Goal: Information Seeking & Learning: Learn about a topic

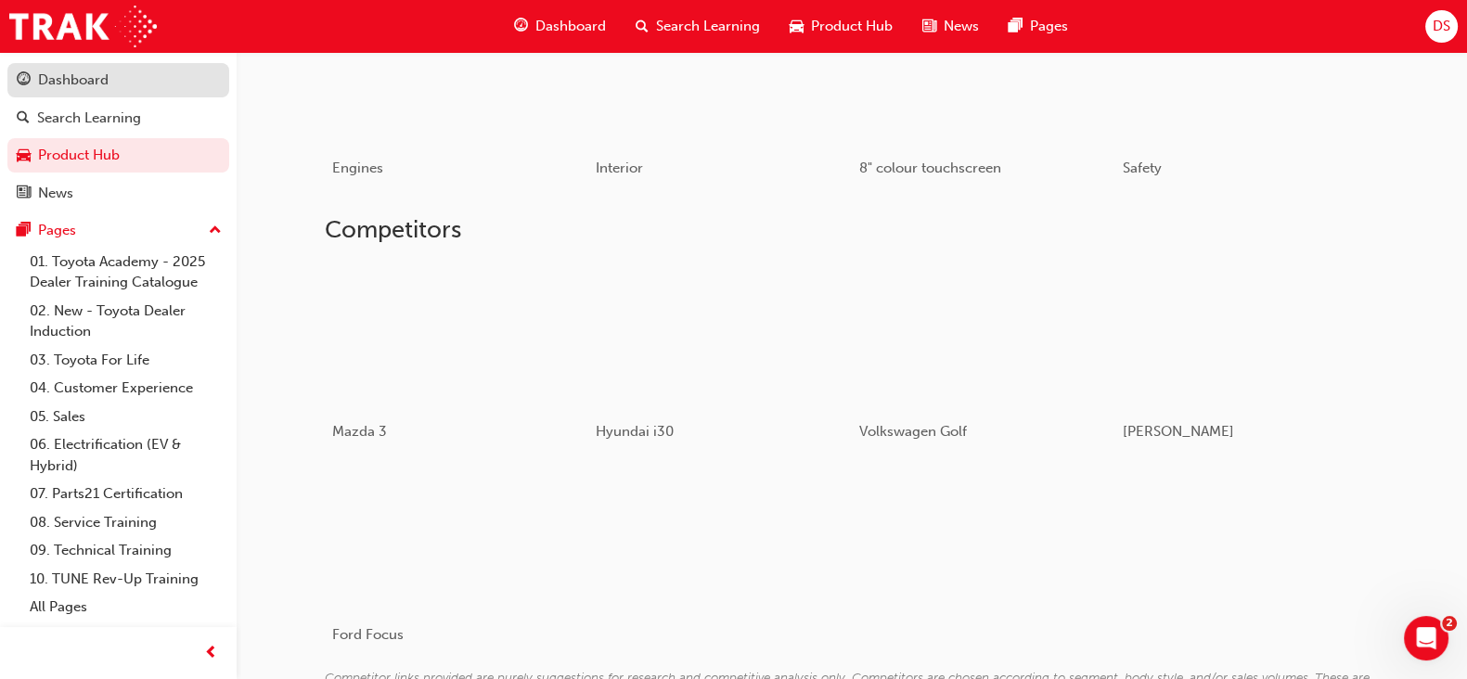
click at [98, 76] on div "Dashboard" at bounding box center [73, 80] width 71 height 21
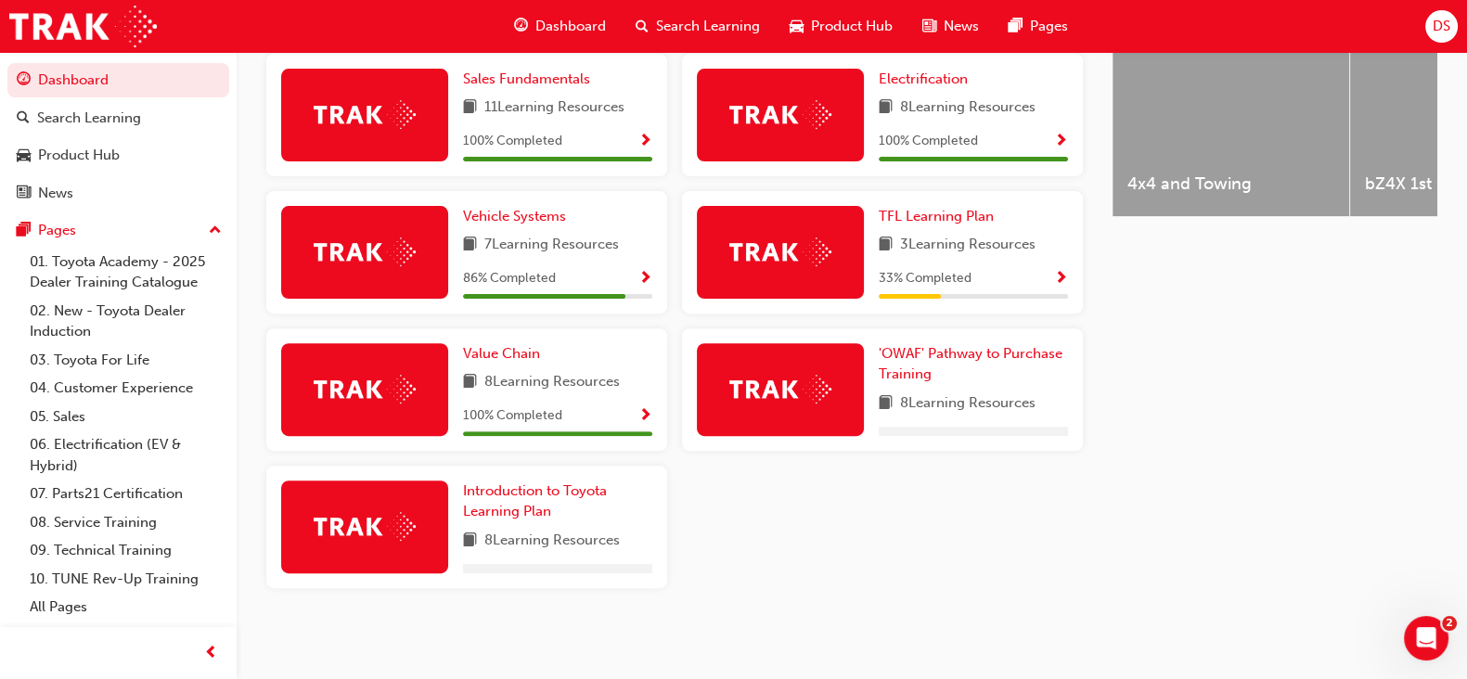
scroll to position [840, 0]
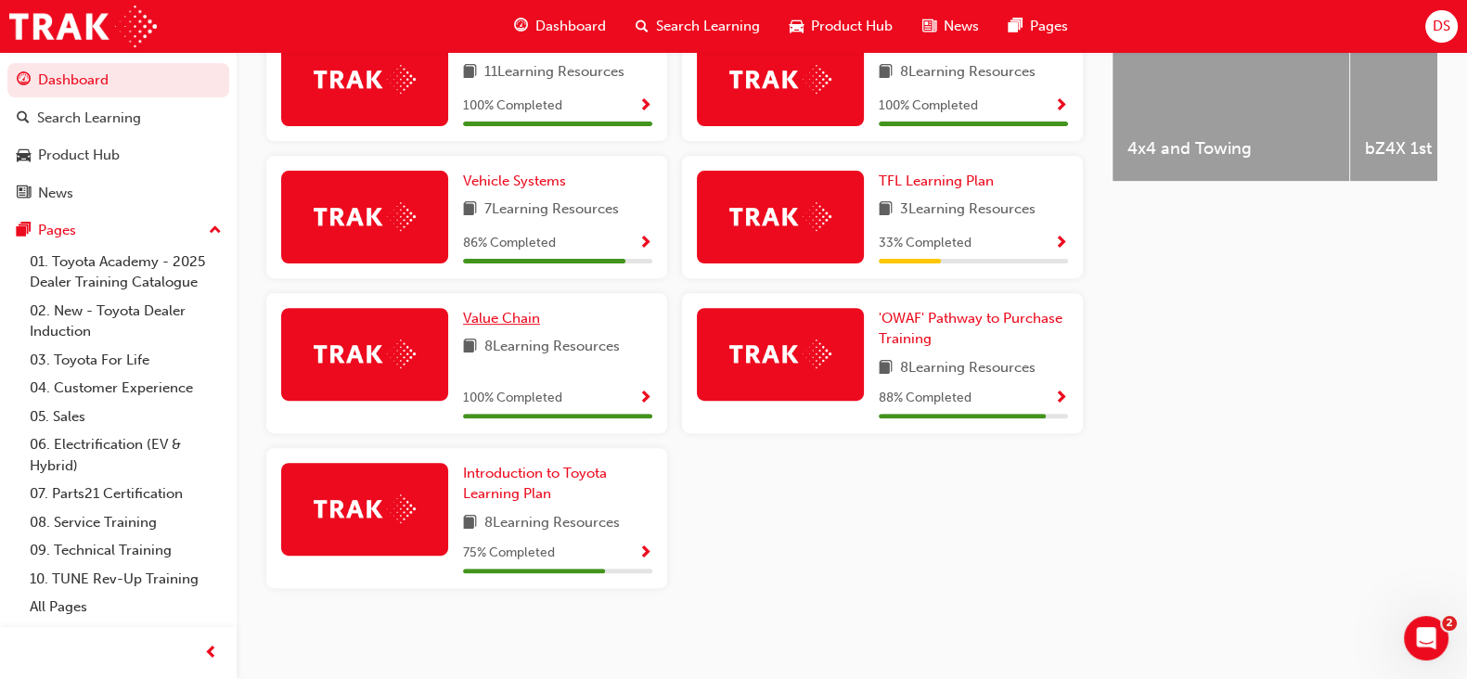
click at [513, 308] on link "Value Chain" at bounding box center [505, 318] width 84 height 21
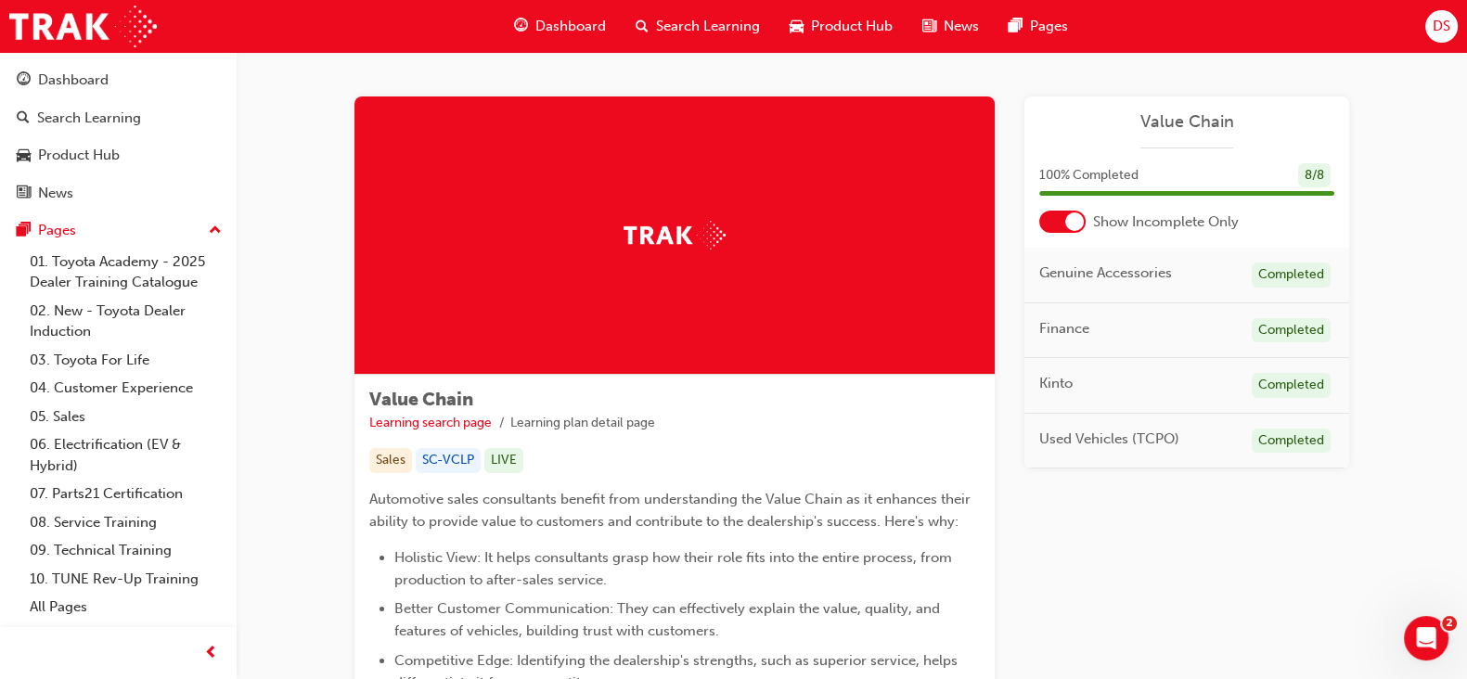
click at [1063, 219] on div at bounding box center [1062, 222] width 46 height 22
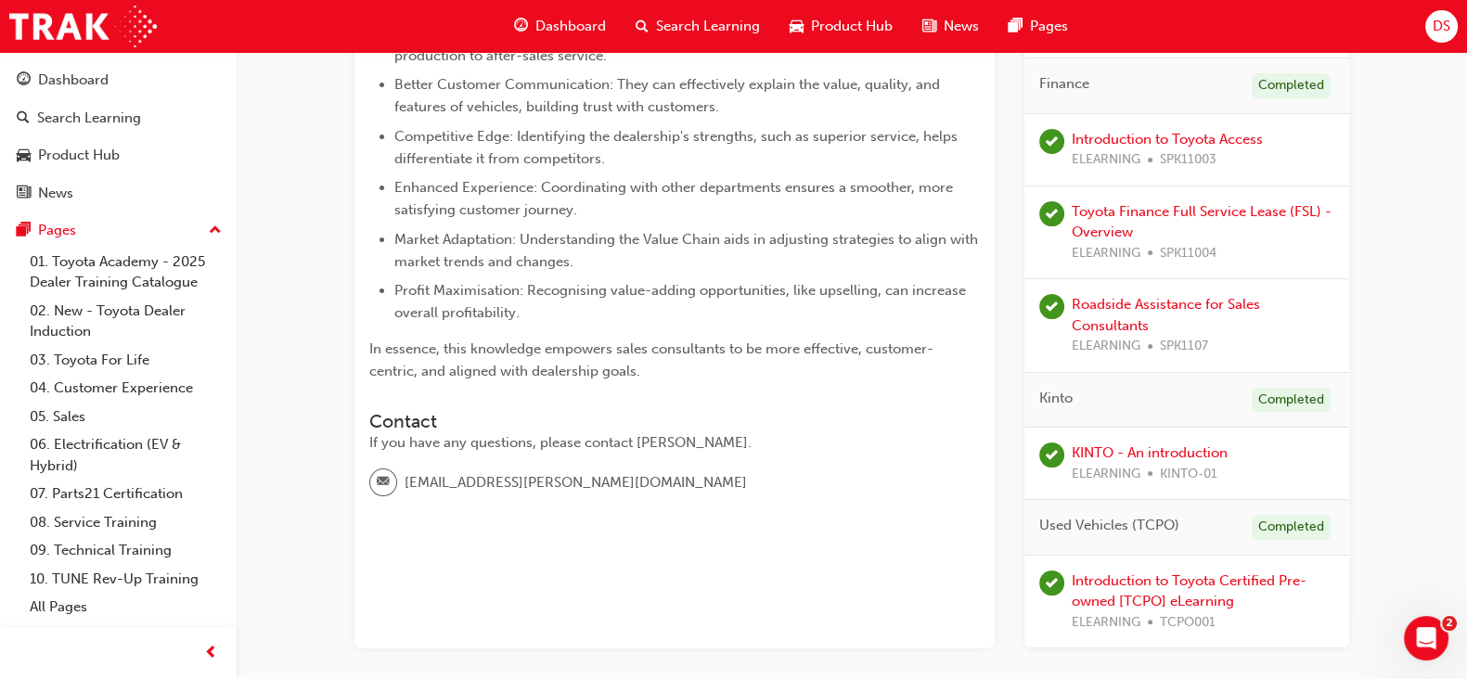
scroll to position [523, 0]
click at [1199, 305] on link "Roadside Assistance for Sales Consultants" at bounding box center [1165, 316] width 188 height 38
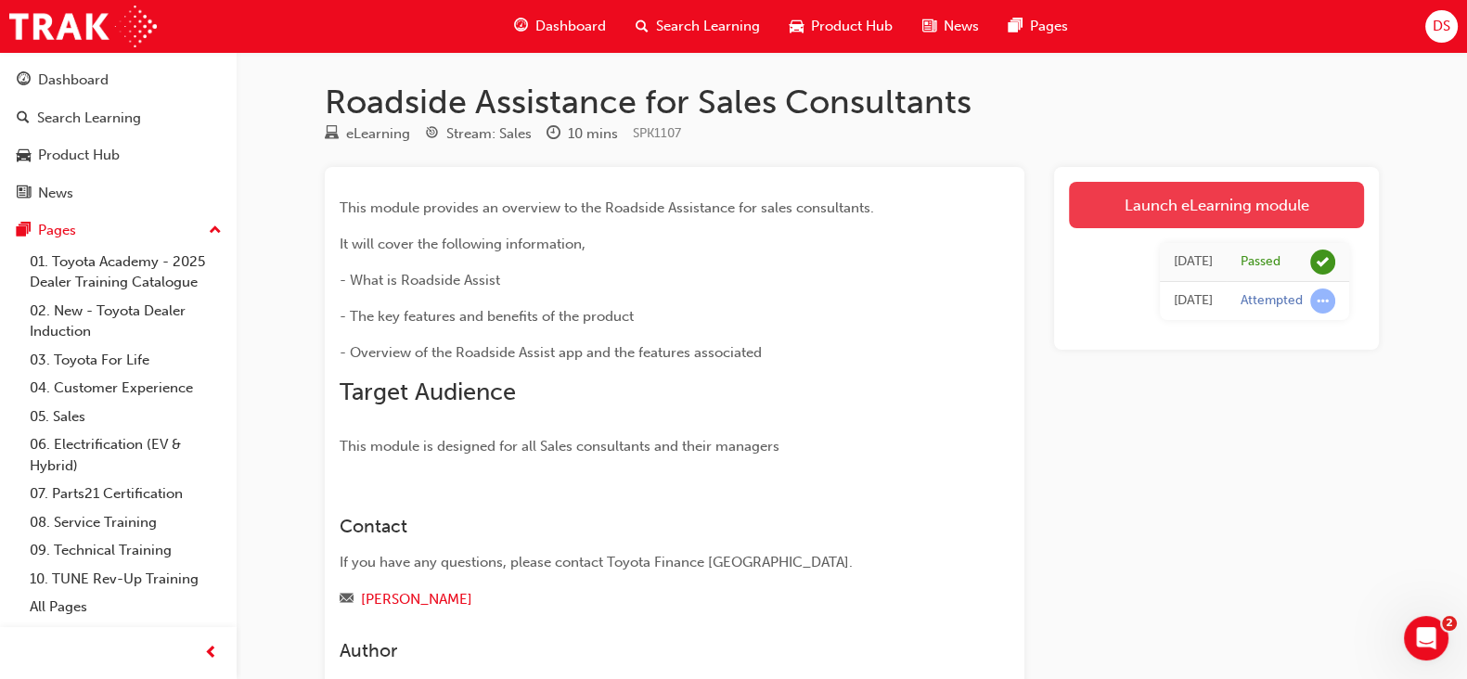
click at [1197, 205] on link "Launch eLearning module" at bounding box center [1216, 205] width 295 height 46
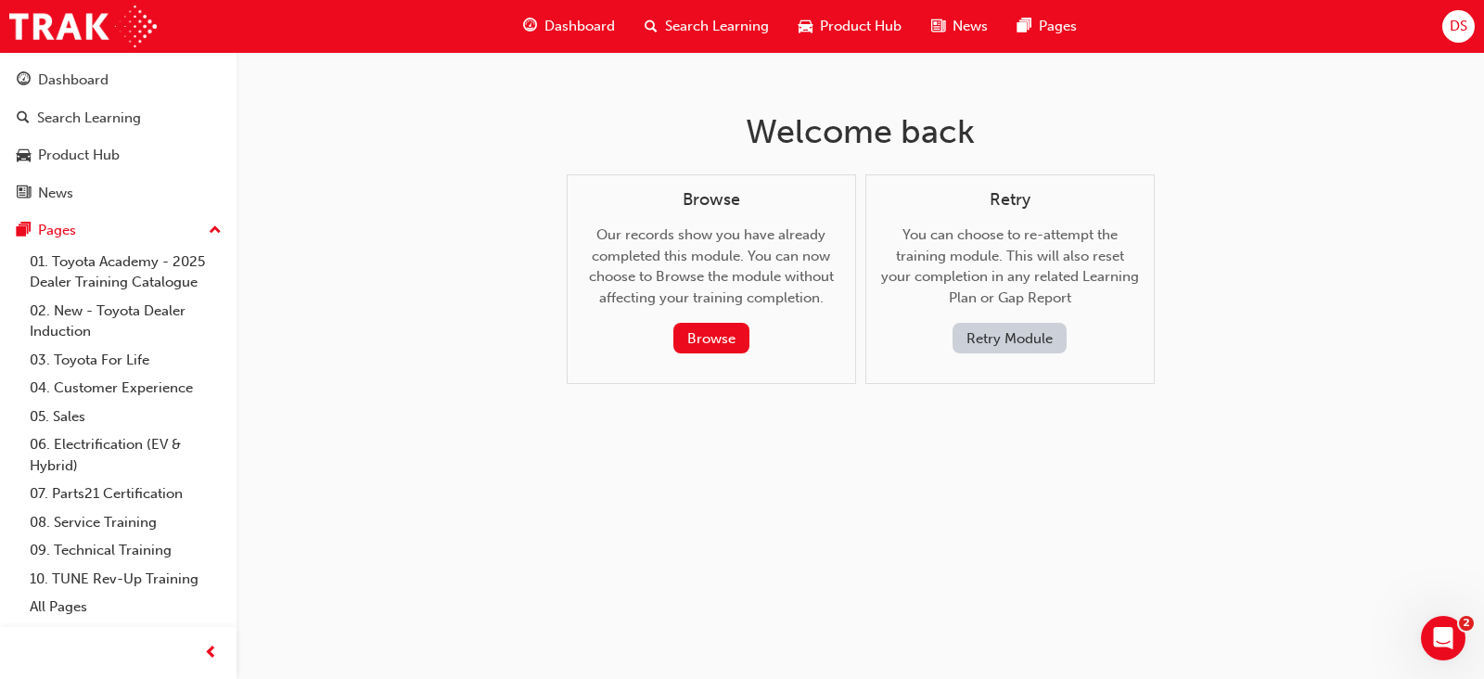
click at [1007, 353] on button "Retry Module" at bounding box center [1010, 338] width 114 height 31
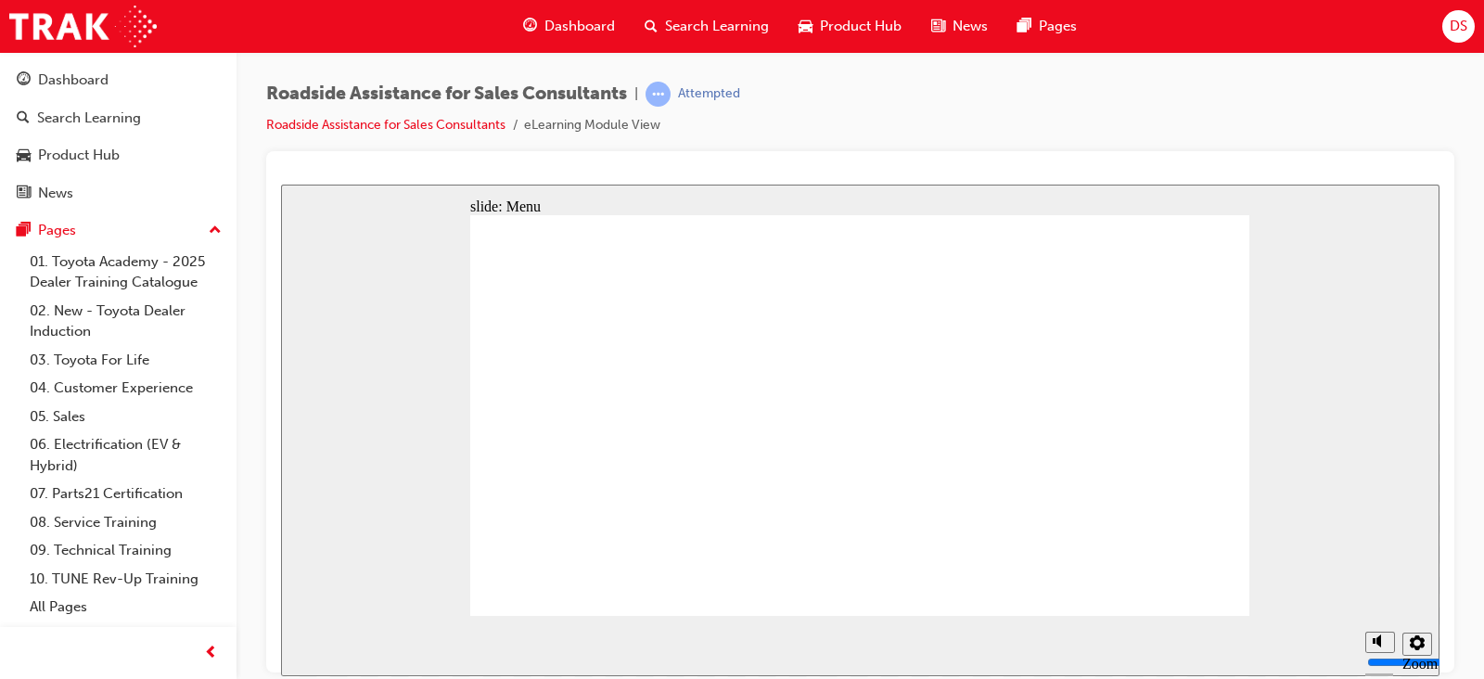
type input "34400"
